Goal: Task Accomplishment & Management: Complete application form

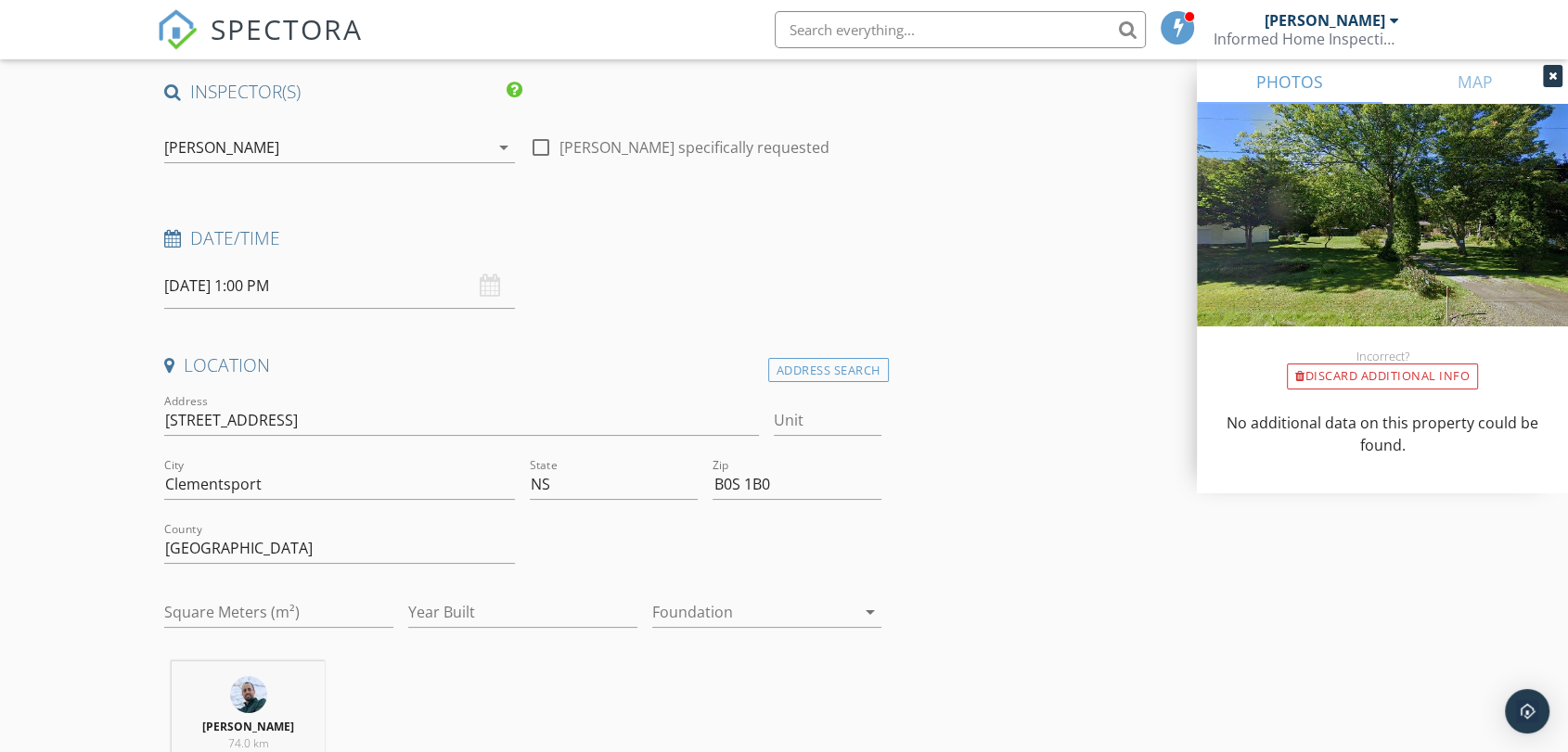
scroll to position [131, 0]
click at [481, 291] on div "[DATE] 1:00 PM" at bounding box center [340, 291] width 351 height 45
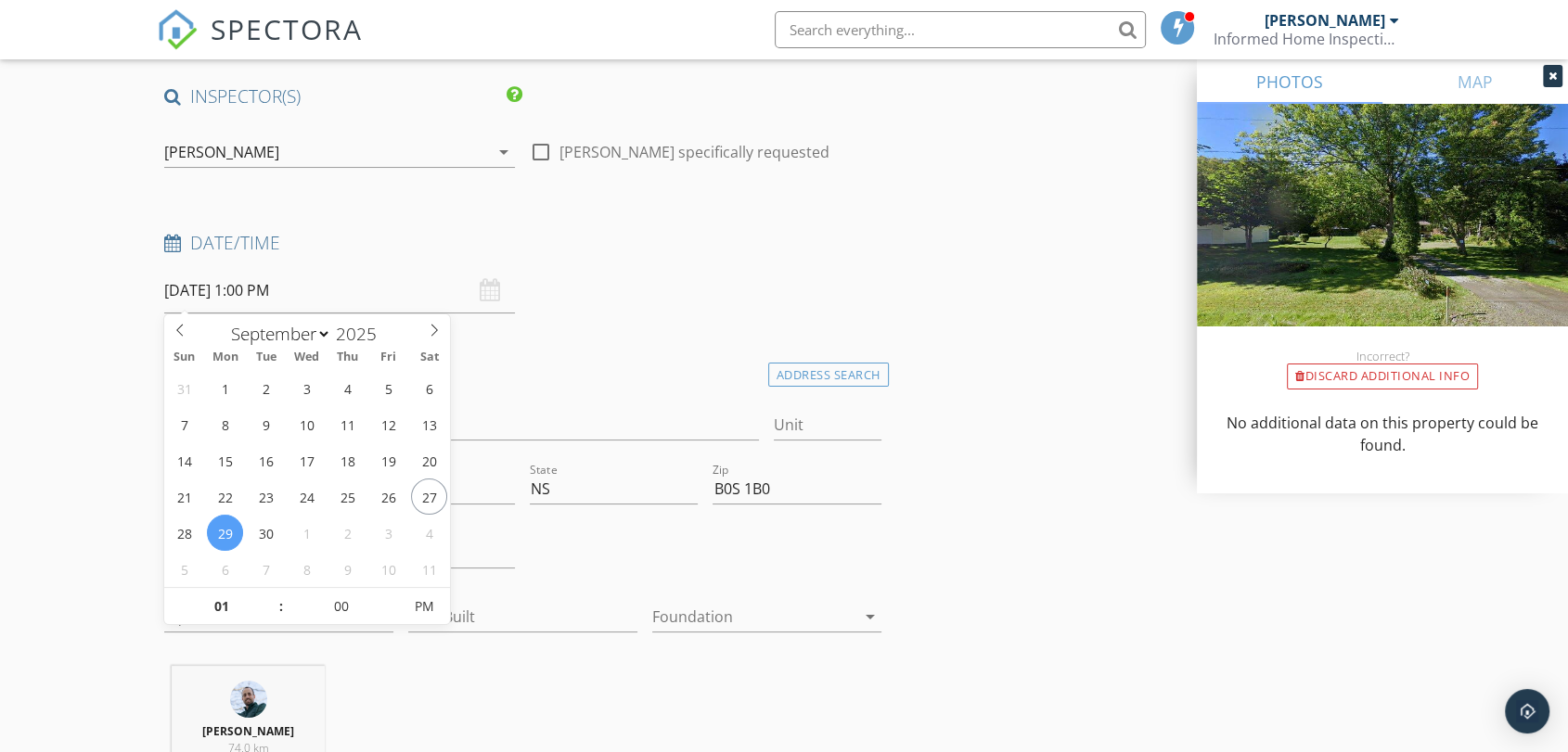
click at [440, 295] on input "[DATE] 1:00 PM" at bounding box center [340, 291] width 351 height 45
type input "[DATE] 1:00 PM"
select select "9"
type input "10"
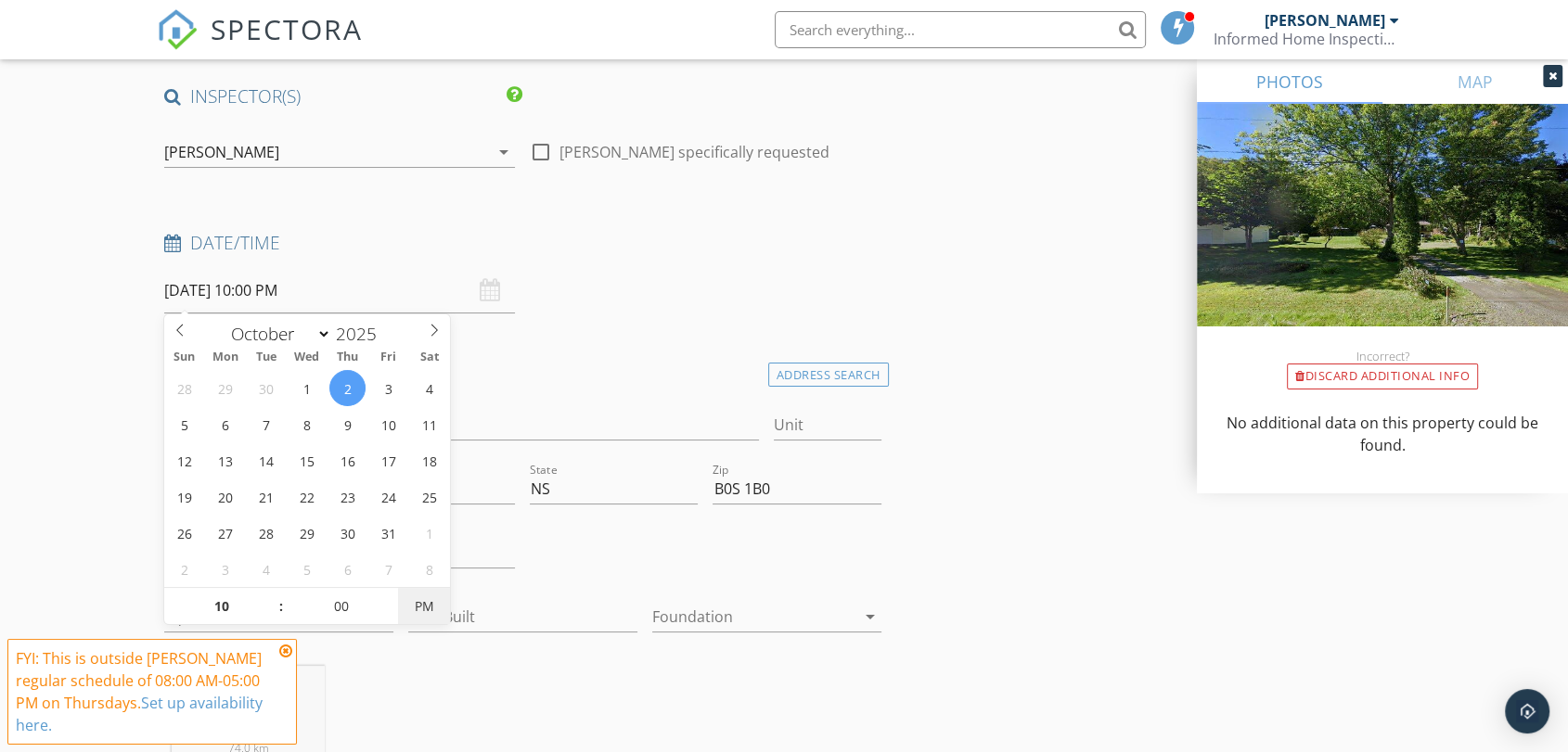
type input "[DATE] 10:00 AM"
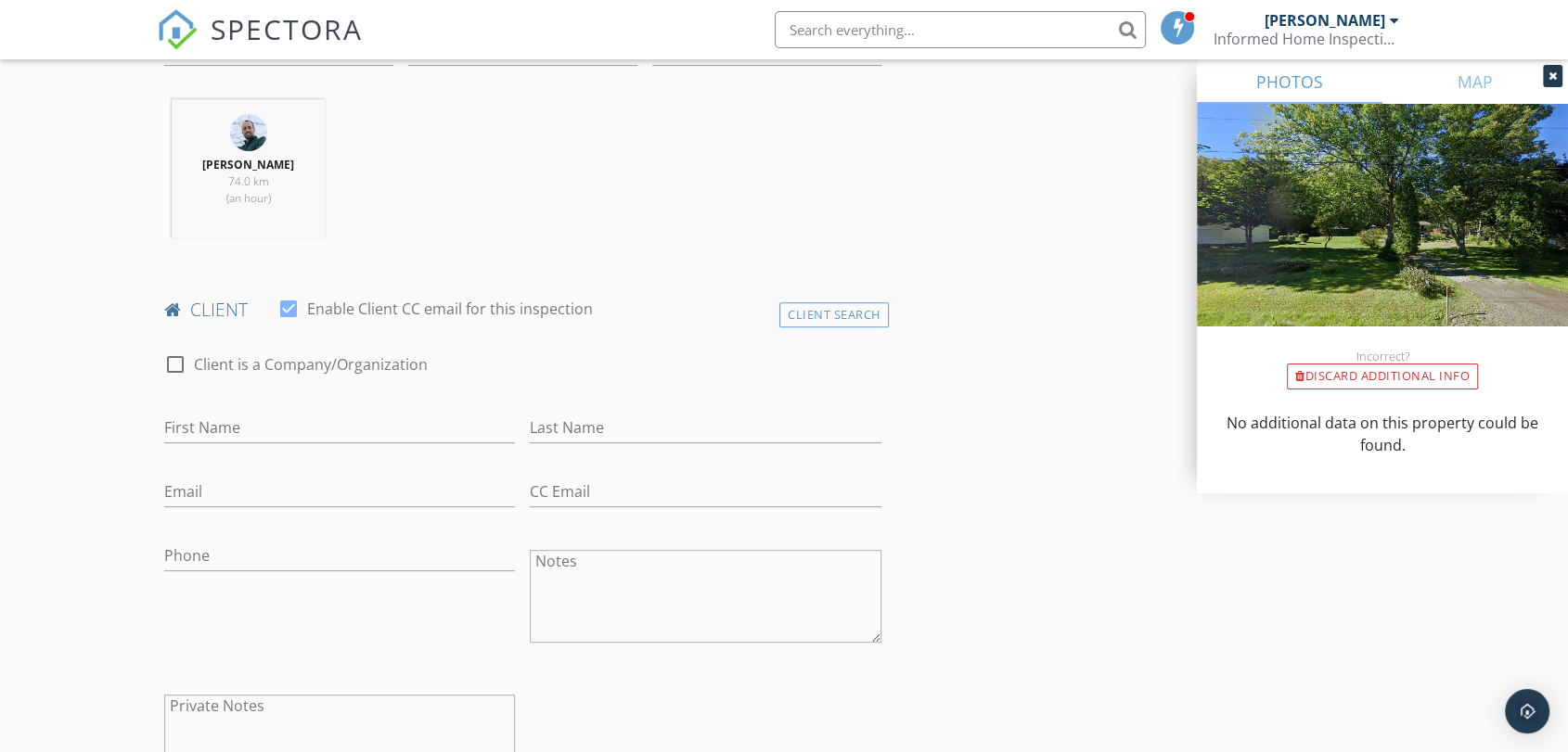
scroll to position [704, 0]
click at [278, 415] on input "First Name" at bounding box center [340, 421] width 351 height 31
type input "c"
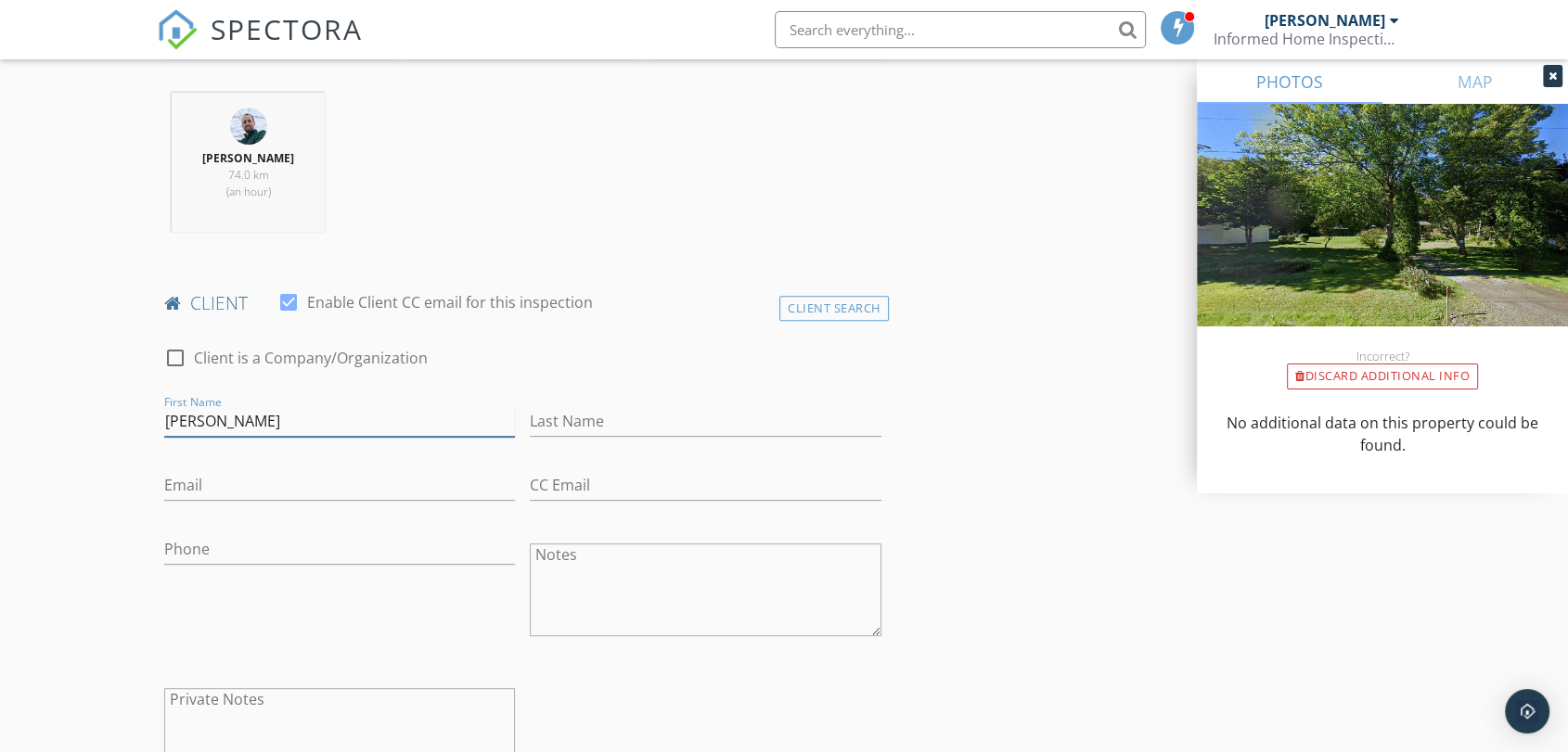
type input "[PERSON_NAME]"
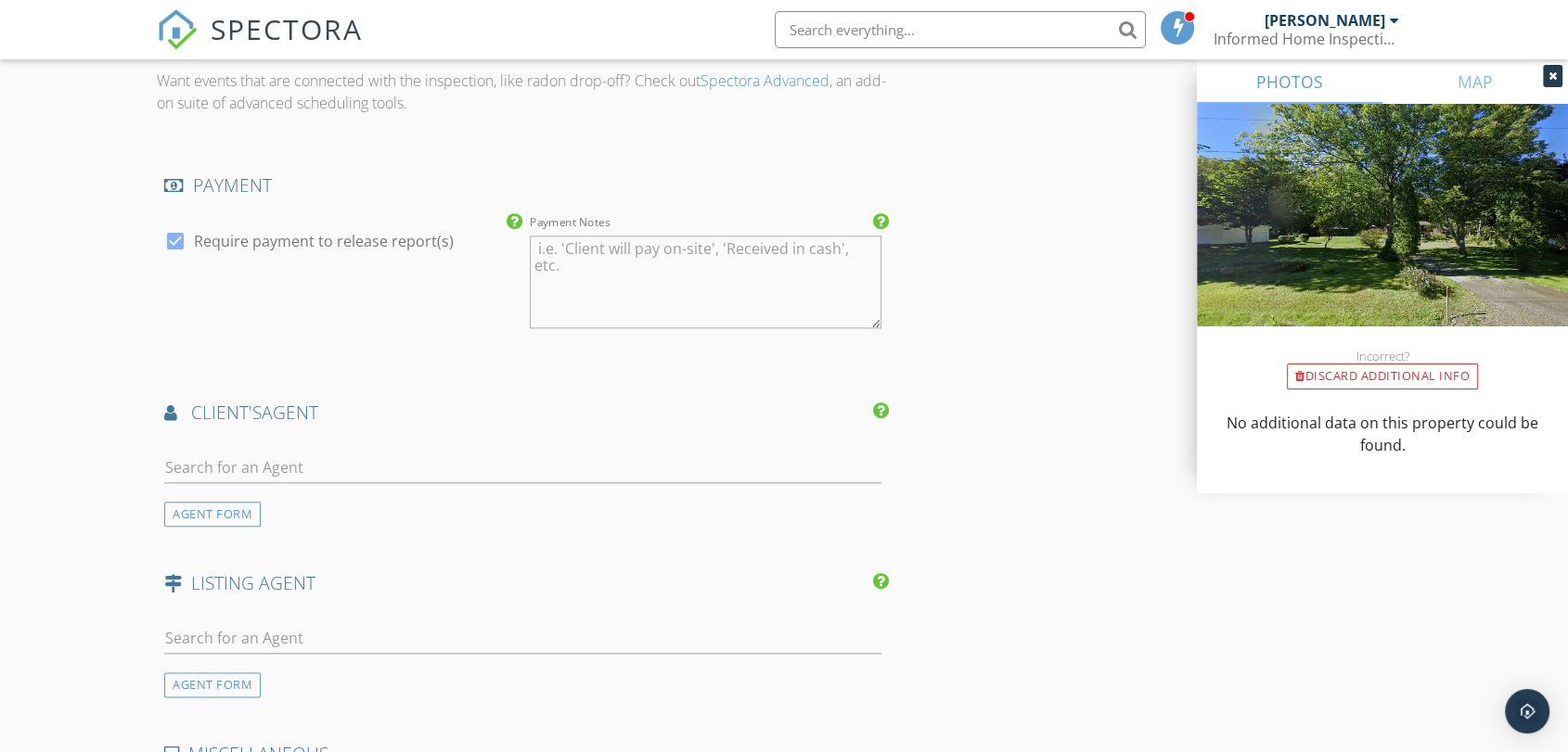
scroll to position [2008, 0]
type input "[PHONE_NUMBER]"
click at [392, 454] on input "text" at bounding box center [523, 466] width 717 height 31
type input "gou"
click at [336, 493] on li "[PERSON_NAME] Remax Banner" at bounding box center [522, 508] width 715 height 52
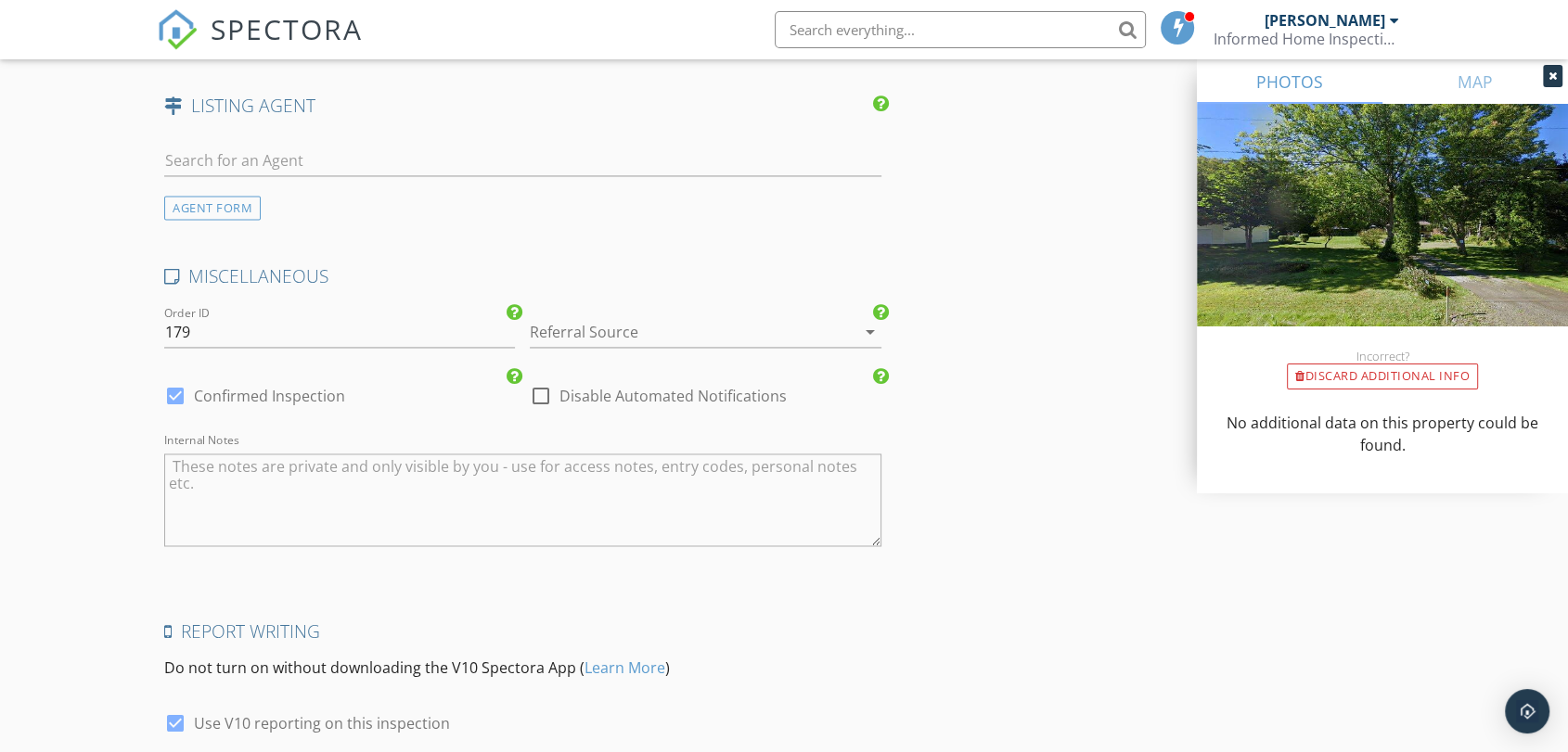
scroll to position [3057, 0]
